Goal: Information Seeking & Learning: Learn about a topic

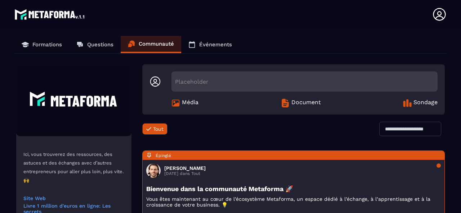
click at [50, 44] on p "Formations" at bounding box center [47, 44] width 30 height 6
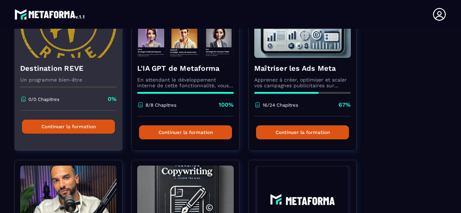
scroll to position [72, 0]
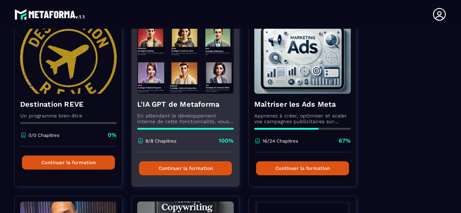
click at [199, 103] on h4 "L'IA GPT de Metaforma" at bounding box center [185, 104] width 96 height 10
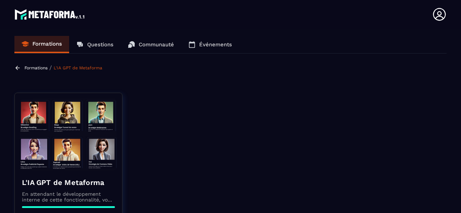
click at [58, 41] on p "Formations" at bounding box center [47, 44] width 30 height 6
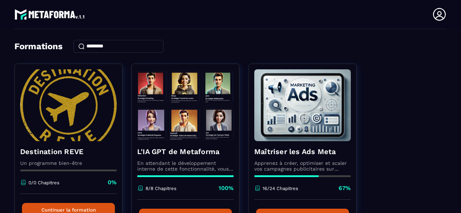
scroll to position [36, 0]
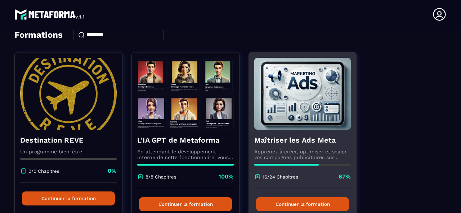
click at [304, 117] on img at bounding box center [302, 94] width 96 height 72
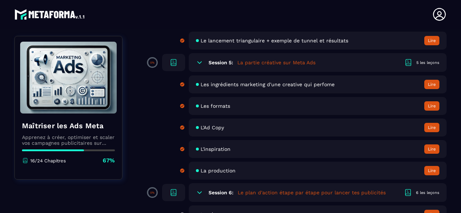
scroll to position [358, 0]
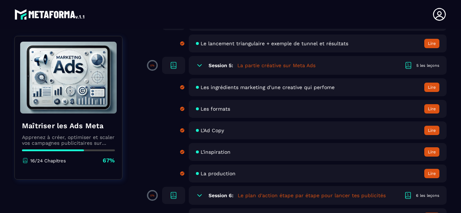
click at [233, 87] on span "Les ingrédients marketing d'une creative qui perfome" at bounding box center [267, 88] width 134 height 6
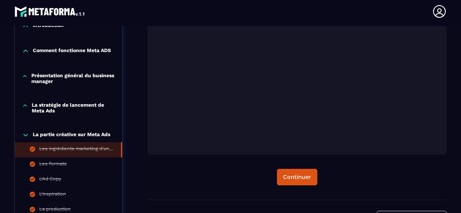
scroll to position [290, 0]
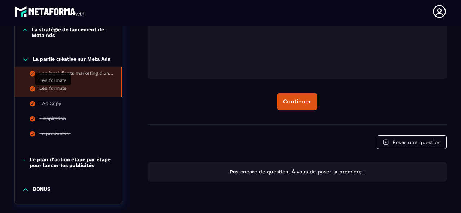
click at [55, 90] on div "Les formats" at bounding box center [52, 90] width 27 height 8
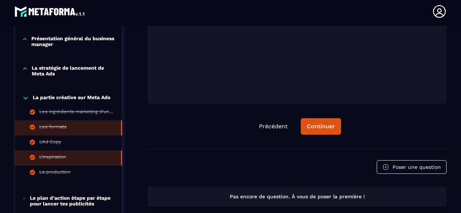
scroll to position [254, 0]
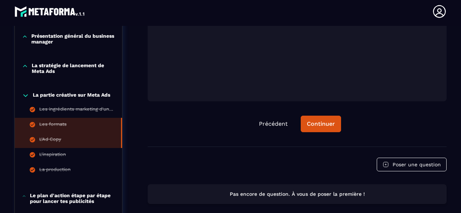
click at [57, 139] on div "L'Ad Copy" at bounding box center [50, 141] width 22 height 8
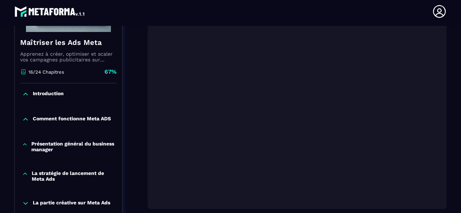
scroll to position [254, 0]
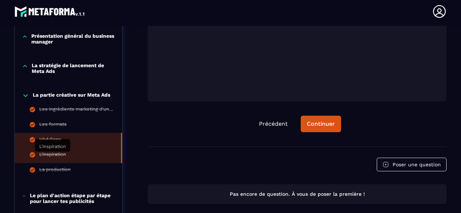
click at [53, 153] on div "L'inspiration" at bounding box center [52, 156] width 27 height 8
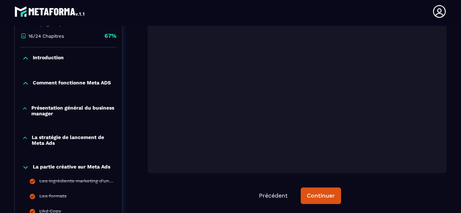
scroll to position [254, 0]
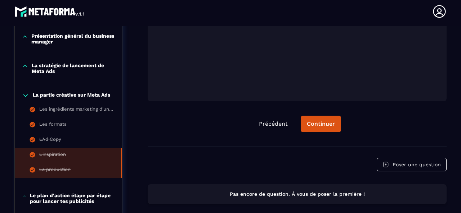
click at [66, 169] on div "La production" at bounding box center [54, 171] width 31 height 8
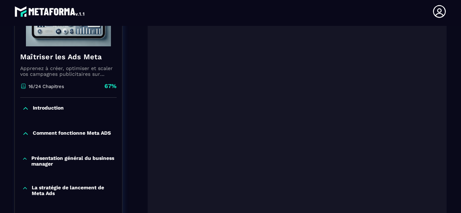
scroll to position [146, 0]
